Goal: Transaction & Acquisition: Purchase product/service

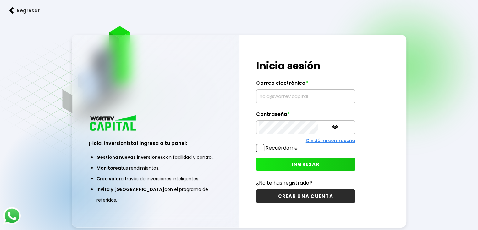
click at [287, 98] on input "text" at bounding box center [305, 96] width 93 height 13
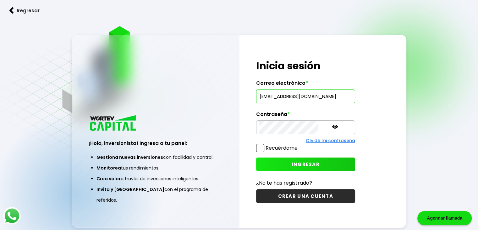
scroll to position [0, 25]
type input "[EMAIL_ADDRESS][DOMAIN_NAME]"
click at [332, 126] on icon at bounding box center [335, 127] width 6 height 6
click at [280, 147] on label "Recuérdame" at bounding box center [282, 147] width 32 height 7
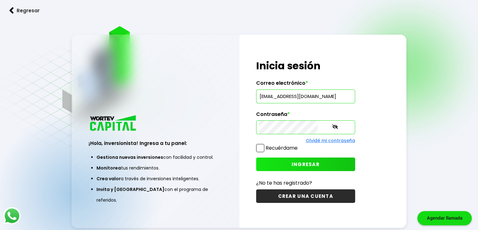
click at [299, 145] on input "Recuérdame" at bounding box center [299, 145] width 0 height 0
click at [300, 161] on span "INGRESAR" at bounding box center [306, 164] width 28 height 7
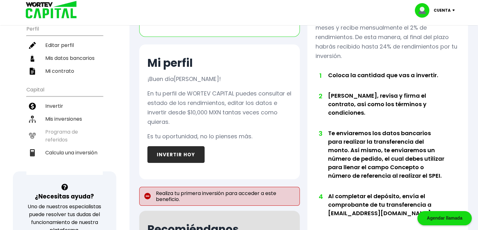
scroll to position [94, 0]
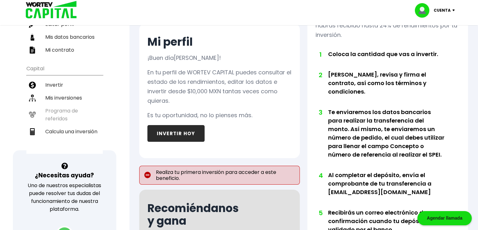
click at [173, 132] on button "INVERTIR HOY" at bounding box center [175, 133] width 57 height 17
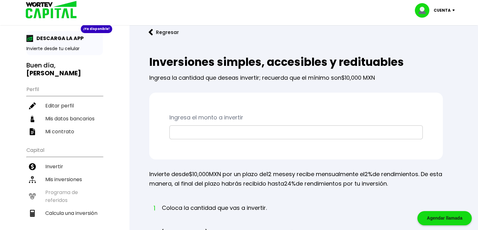
scroll to position [31, 0]
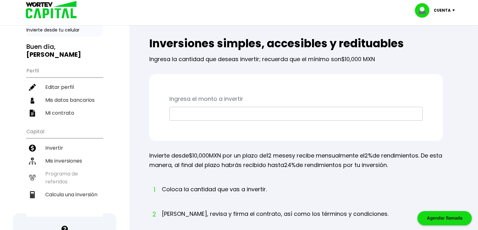
click at [250, 113] on input "text" at bounding box center [296, 113] width 248 height 13
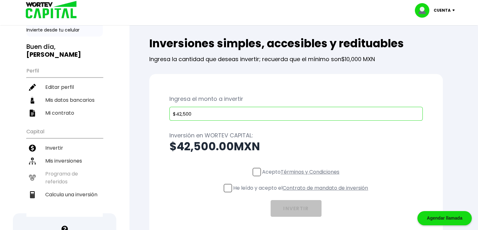
type input "$42,500"
click at [255, 174] on span at bounding box center [257, 172] width 8 height 8
click at [302, 176] on input "Acepto Términos y Condiciones" at bounding box center [302, 176] width 0 height 0
click at [230, 188] on span at bounding box center [228, 188] width 8 height 8
click at [302, 192] on input "He leído y acepto el Contrato de mandato de inversión" at bounding box center [302, 192] width 0 height 0
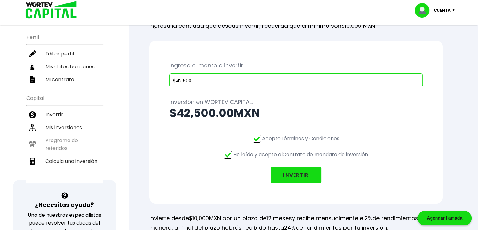
scroll to position [94, 0]
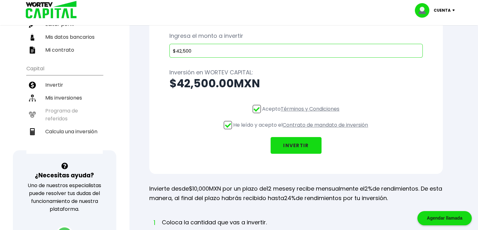
click at [299, 143] on button "INVERTIR" at bounding box center [296, 145] width 51 height 17
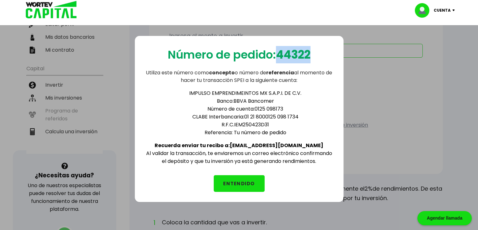
drag, startPoint x: 279, startPoint y: 52, endPoint x: 318, endPoint y: 56, distance: 39.5
click at [318, 56] on div "Número de pedido: 44322 Utiliza este número como concepto o número de referenci…" at bounding box center [239, 119] width 209 height 166
click at [216, 84] on div "IMPULSO EMPRENDIMEINTOS MX S.A.P.I. DE C.V. Banco: BBVA Bancomer Número de cuen…" at bounding box center [239, 124] width 189 height 81
click at [239, 180] on button "ENTENDIDO" at bounding box center [239, 183] width 51 height 17
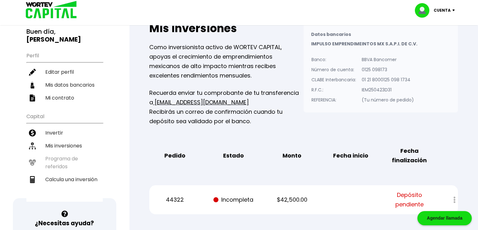
scroll to position [94, 0]
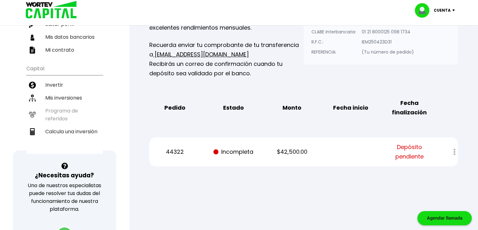
click at [453, 150] on div at bounding box center [450, 152] width 15 height 14
click at [455, 150] on div at bounding box center [450, 152] width 15 height 14
drag, startPoint x: 287, startPoint y: 152, endPoint x: 310, endPoint y: 152, distance: 23.6
click at [310, 152] on p "$42,500.00" at bounding box center [292, 151] width 49 height 9
click at [288, 181] on div "Regresar Mis inversiones Como inversionista activo de WORTEV CAPITAL, apoyas el…" at bounding box center [303, 59] width 349 height 254
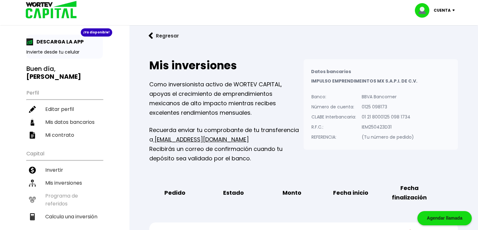
scroll to position [0, 0]
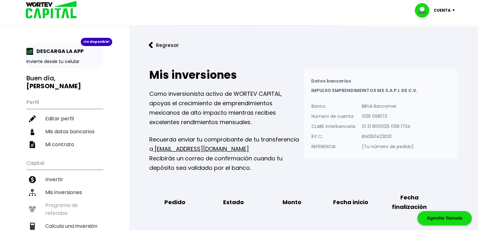
click at [158, 45] on button "Regresar" at bounding box center [163, 45] width 49 height 17
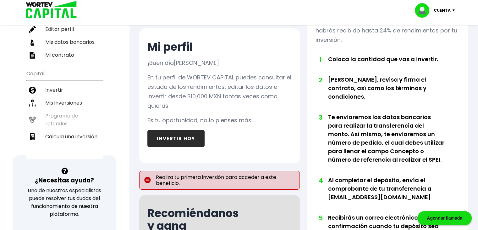
scroll to position [94, 0]
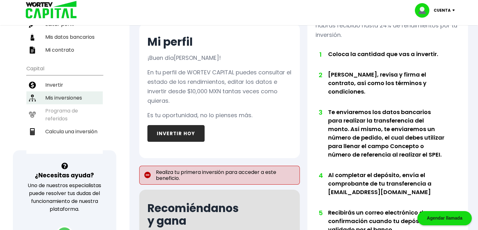
click at [63, 91] on li "Mis inversiones" at bounding box center [64, 97] width 76 height 13
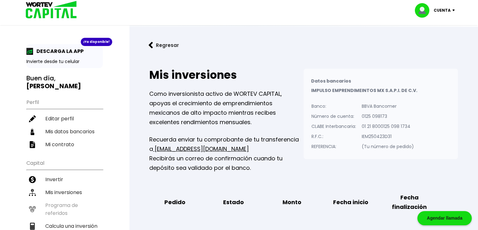
scroll to position [126, 0]
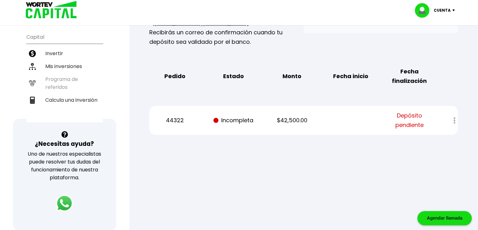
click at [456, 120] on div at bounding box center [450, 121] width 15 height 14
click at [412, 125] on span "Depósito pendiente" at bounding box center [409, 120] width 49 height 19
click at [310, 116] on p "$42,500.00" at bounding box center [292, 119] width 49 height 9
drag, startPoint x: 273, startPoint y: 119, endPoint x: 253, endPoint y: 119, distance: 20.4
click at [273, 119] on p "$42,500.00" at bounding box center [292, 119] width 49 height 9
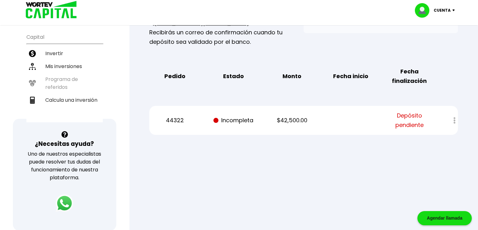
click at [200, 119] on div "44322 Incompleta $42,500.00 Depósito pendiente" at bounding box center [303, 120] width 309 height 29
drag, startPoint x: 164, startPoint y: 119, endPoint x: 272, endPoint y: 119, distance: 108.8
click at [272, 119] on div "44322 Incompleta $42,500.00 Depósito pendiente" at bounding box center [303, 120] width 309 height 29
click at [364, 120] on div "44322 Incompleta $42,500.00 Depósito pendiente" at bounding box center [303, 120] width 309 height 29
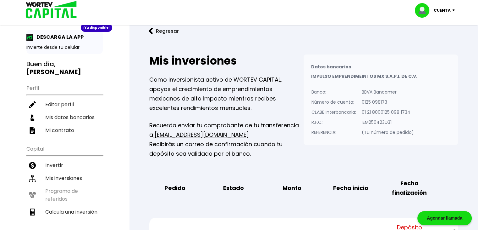
scroll to position [0, 0]
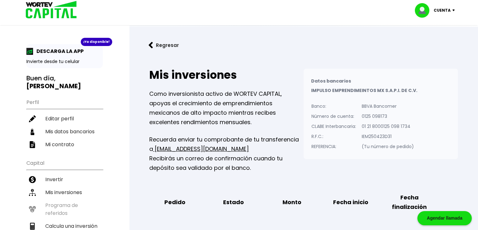
click at [171, 46] on button "Regresar" at bounding box center [163, 45] width 49 height 17
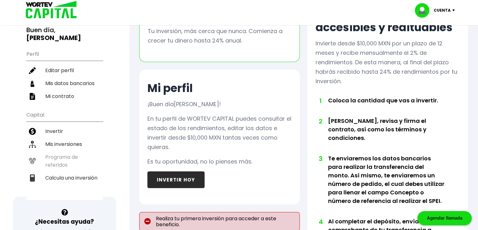
scroll to position [63, 0]
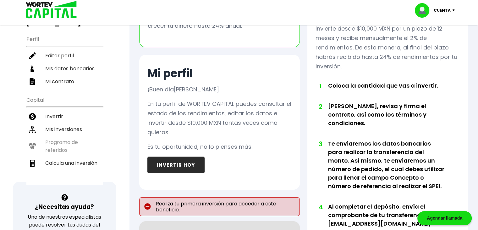
click at [180, 163] on button "INVERTIR HOY" at bounding box center [175, 164] width 57 height 17
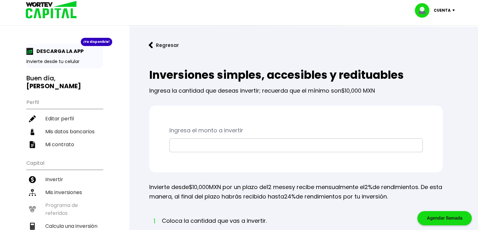
click at [236, 148] on input "text" at bounding box center [296, 144] width 248 height 13
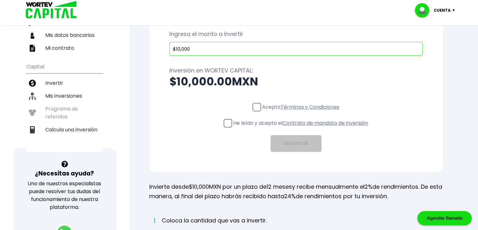
scroll to position [63, 0]
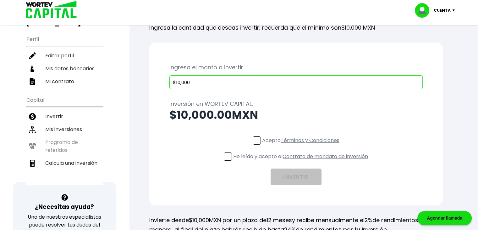
drag, startPoint x: 200, startPoint y: 80, endPoint x: 166, endPoint y: 81, distance: 34.0
click at [166, 81] on div "Ingresa el monto a invertir $10,000 Inversión en WORTEV CAPITAL: $10,000.00 MXN…" at bounding box center [296, 123] width 294 height 163
click at [196, 82] on input "$10,000" at bounding box center [296, 81] width 248 height 13
type input "$10,000"
click at [256, 139] on span at bounding box center [257, 140] width 8 height 8
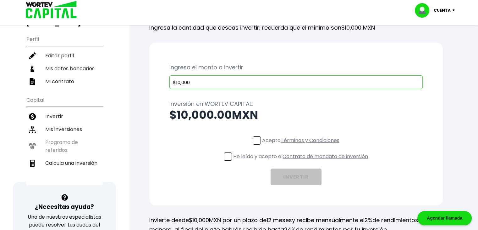
click at [302, 145] on input "Acepto Términos y Condiciones" at bounding box center [302, 145] width 0 height 0
drag, startPoint x: 213, startPoint y: 86, endPoint x: 146, endPoint y: 85, distance: 66.7
click at [146, 85] on div "Inversiones simples, accesibles y redituables Ingresa la cantidad que deseas in…" at bounding box center [303, 213] width 329 height 434
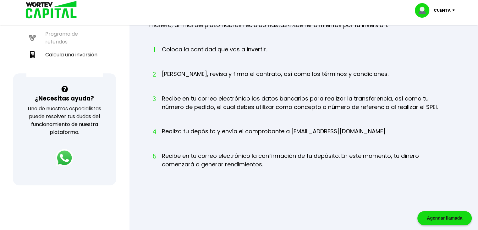
scroll to position [94, 0]
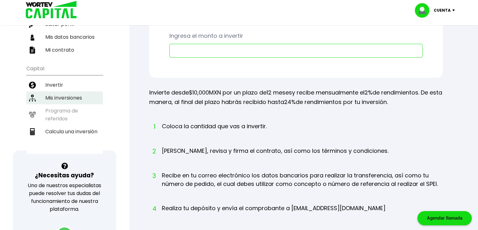
click at [63, 91] on li "Mis inversiones" at bounding box center [64, 97] width 76 height 13
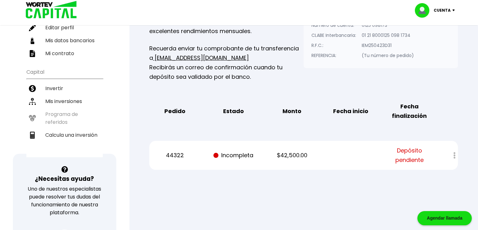
scroll to position [126, 0]
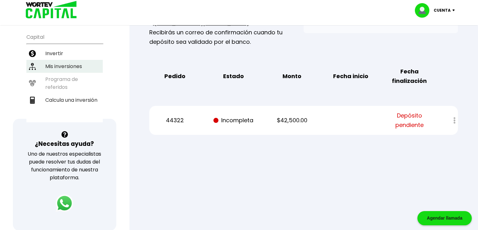
click at [71, 60] on li "Mis inversiones" at bounding box center [64, 66] width 76 height 13
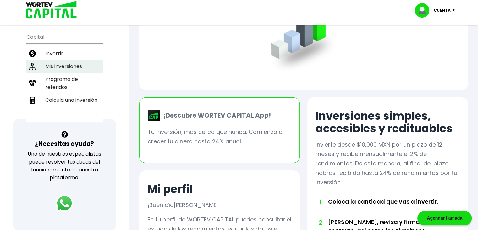
click at [75, 60] on li "Mis inversiones" at bounding box center [64, 66] width 76 height 13
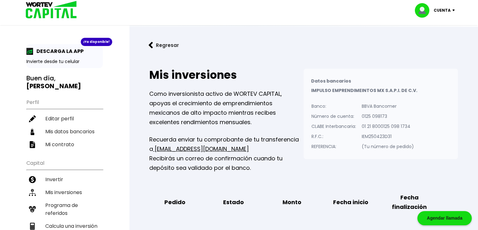
scroll to position [94, 0]
